Goal: Navigation & Orientation: Find specific page/section

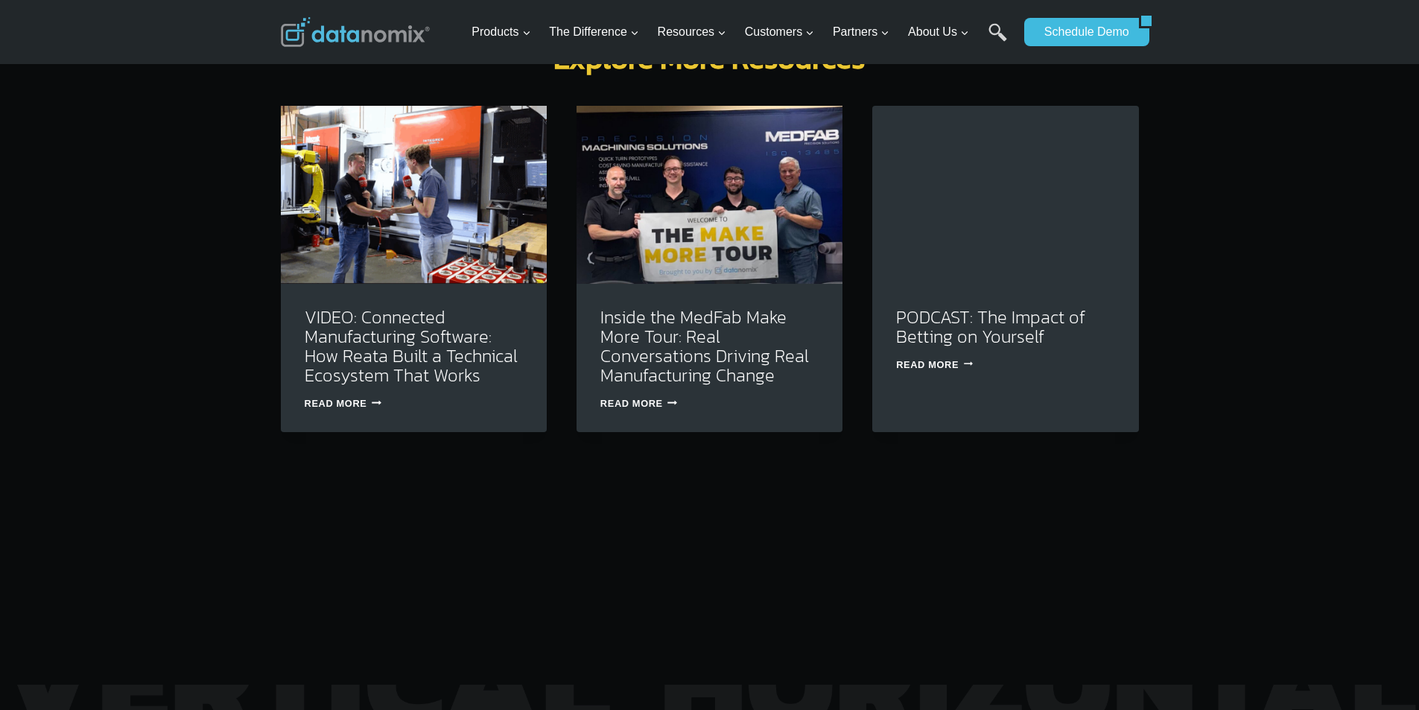
scroll to position [4874, 0]
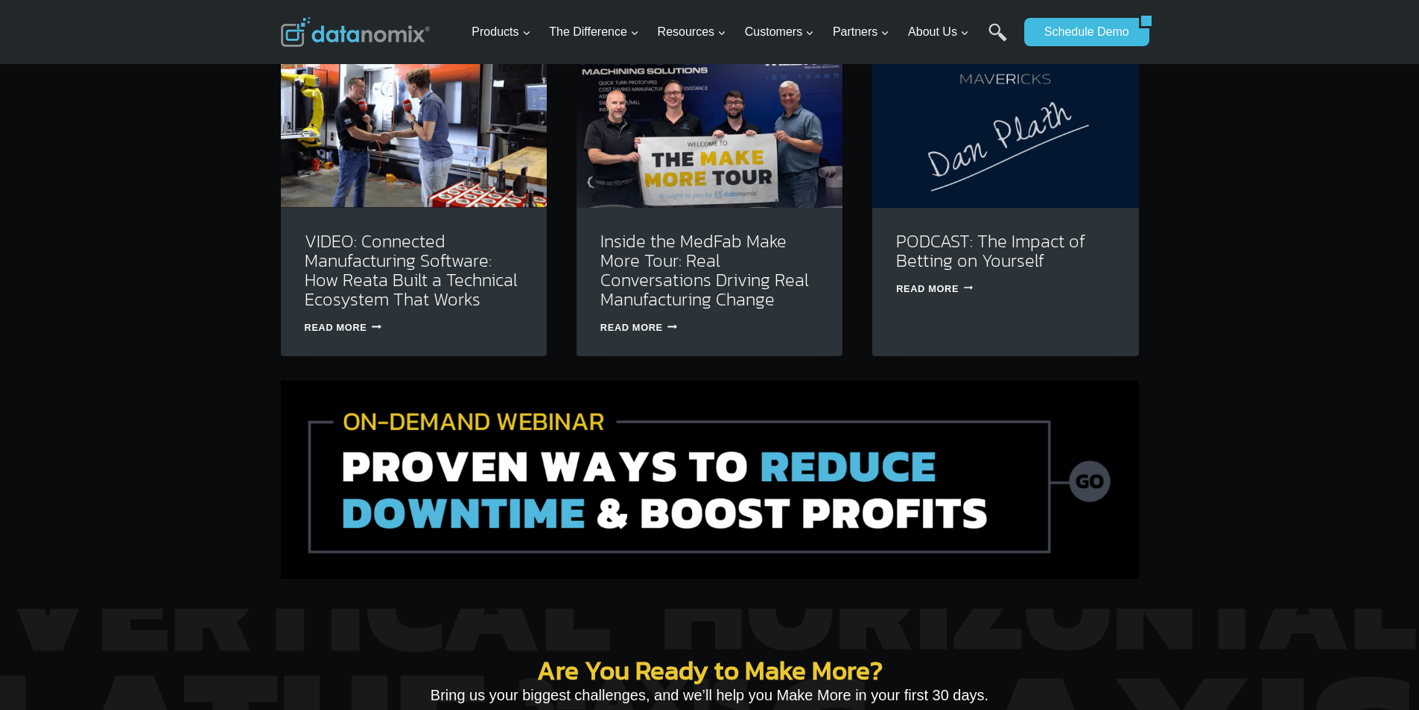
click at [345, 47] on img at bounding box center [355, 32] width 149 height 30
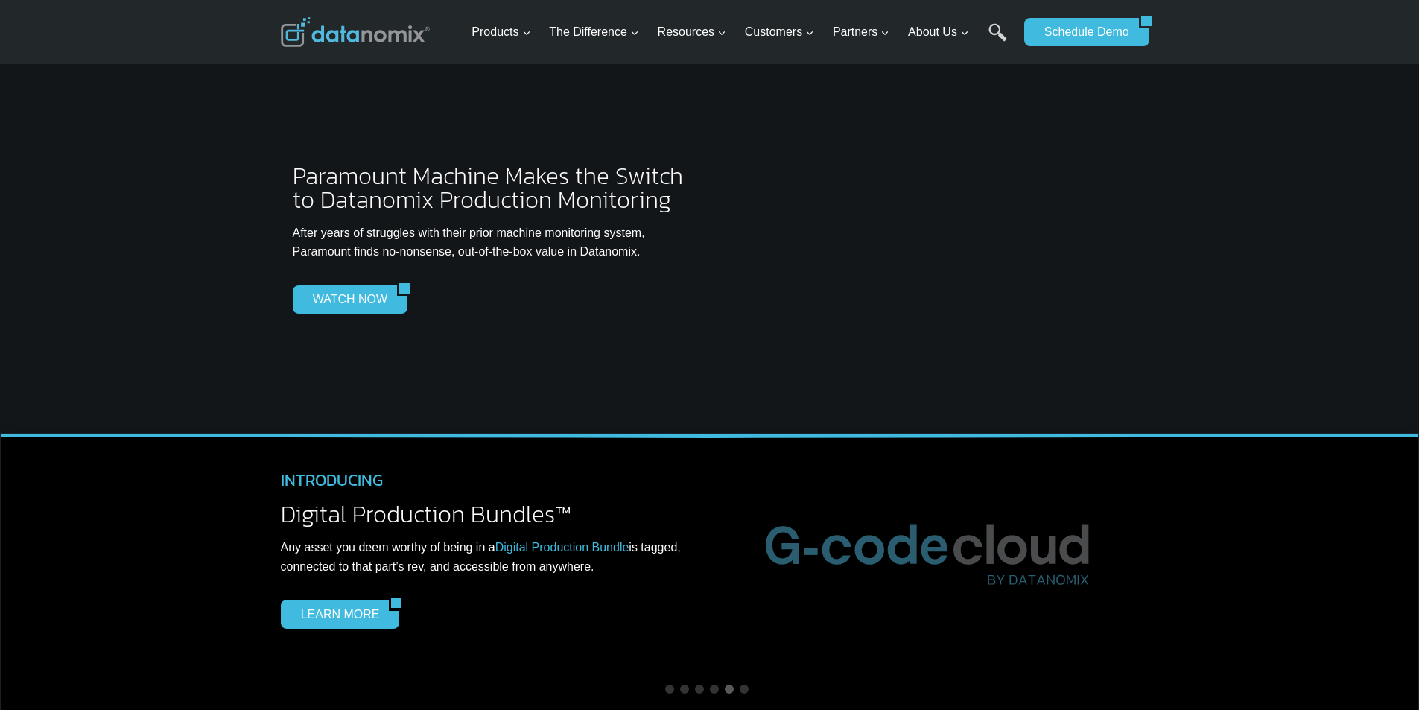
scroll to position [3973, 0]
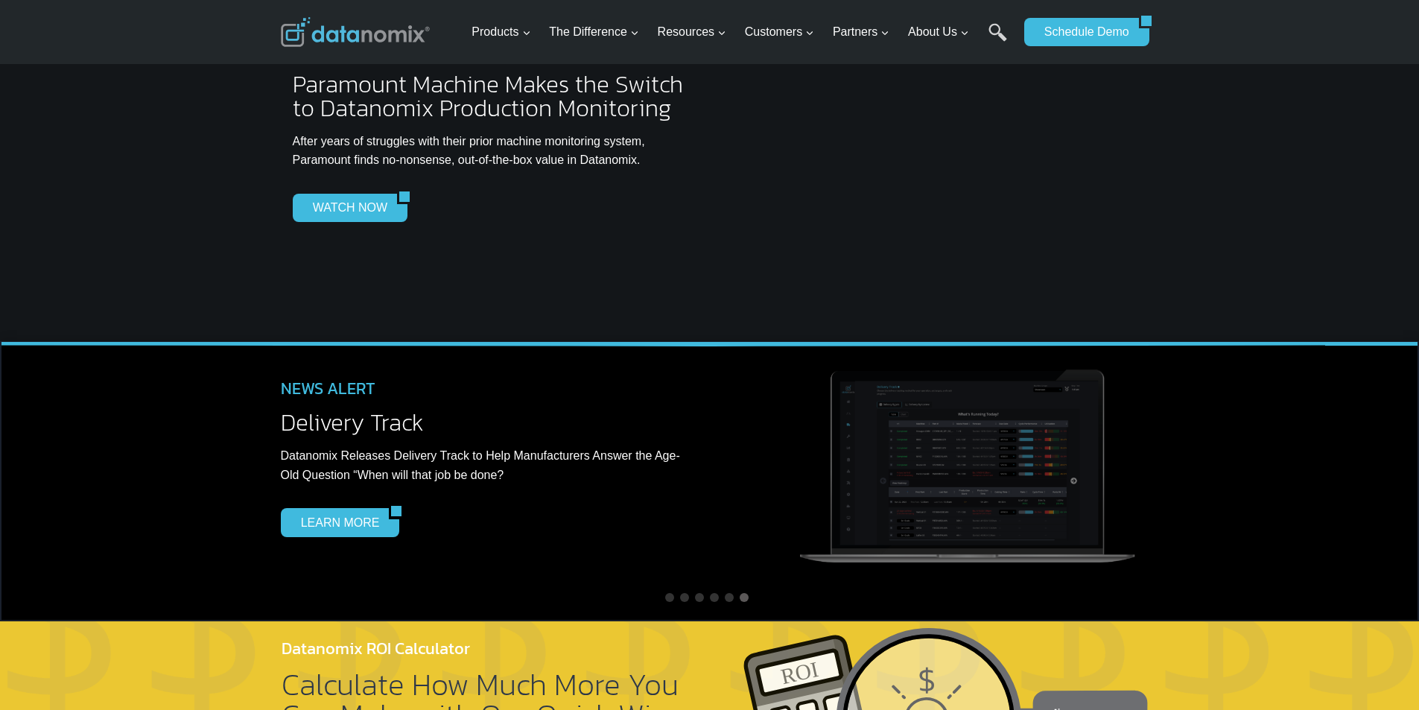
click at [0, 534] on div "NEWS ALERT Delivery Track Datanomix Releases Delivery Track to Help Manufacture…" at bounding box center [709, 481] width 1419 height 280
click at [320, 47] on img at bounding box center [355, 32] width 149 height 30
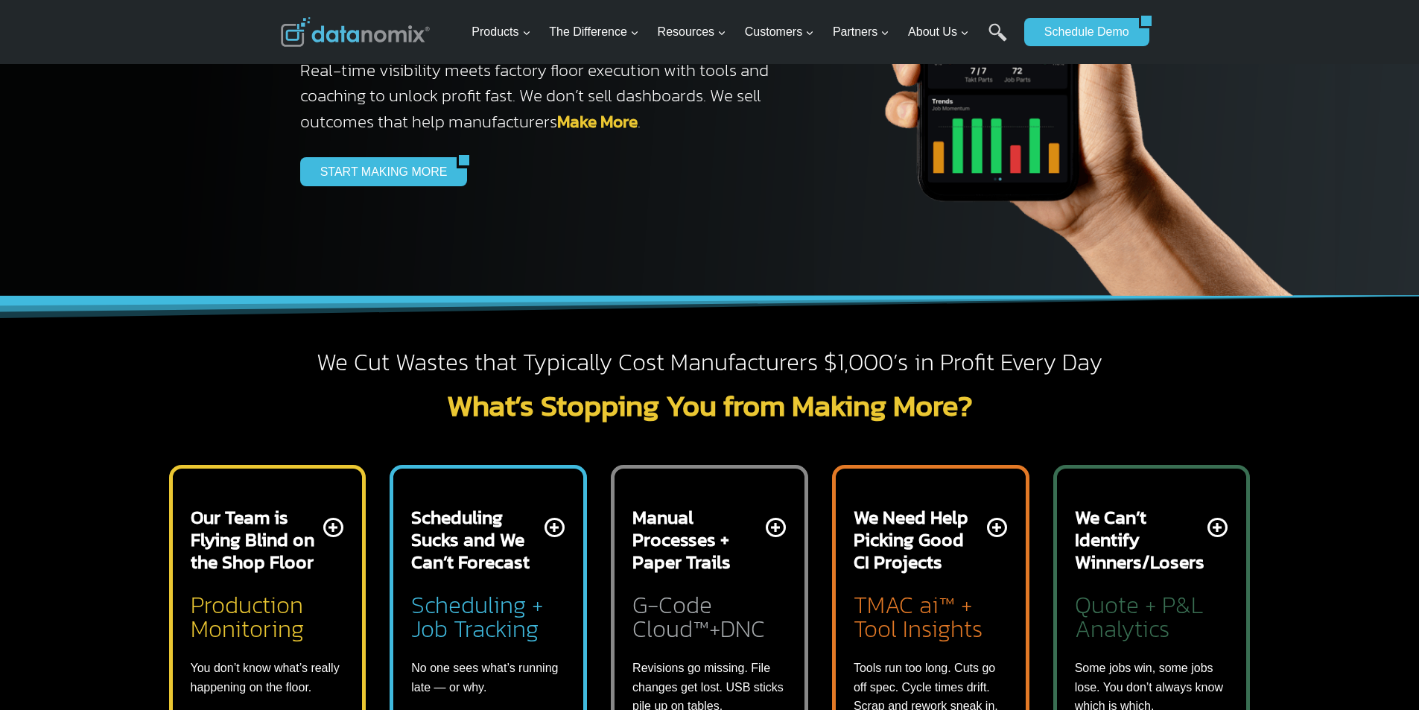
scroll to position [466, 0]
